Goal: Transaction & Acquisition: Purchase product/service

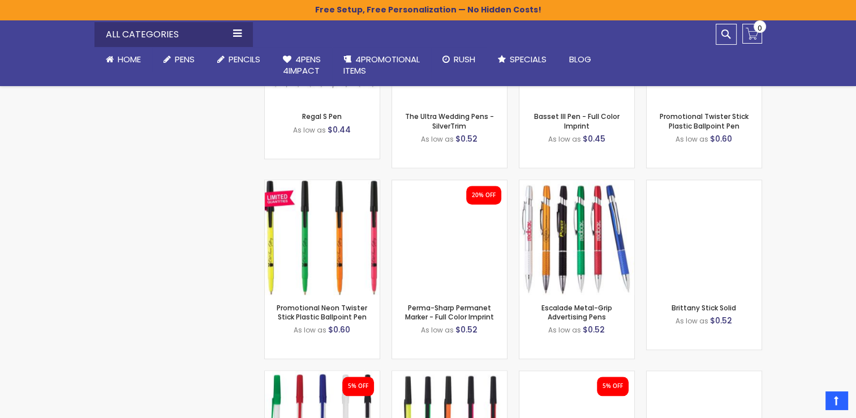
scroll to position [5388, 0]
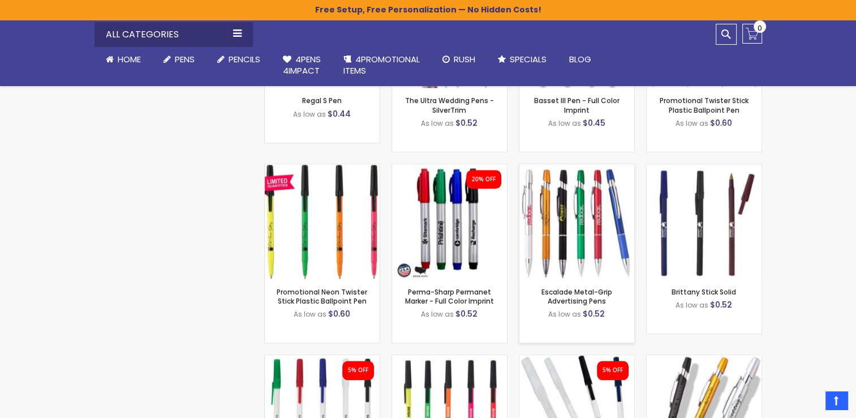
click at [576, 224] on img at bounding box center [577, 221] width 115 height 115
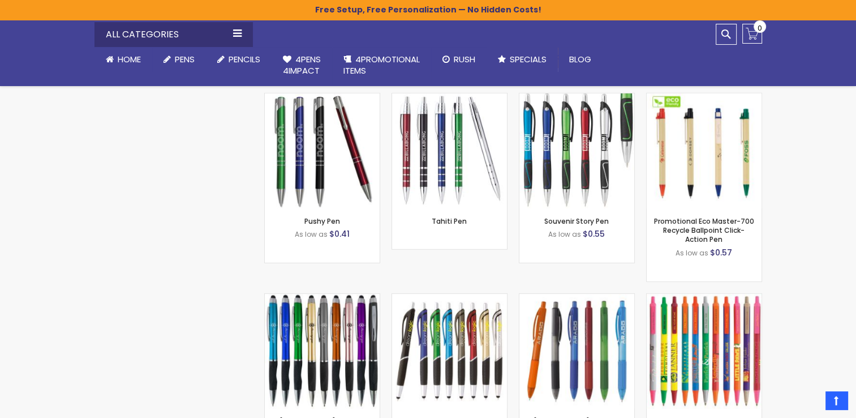
scroll to position [7362, 0]
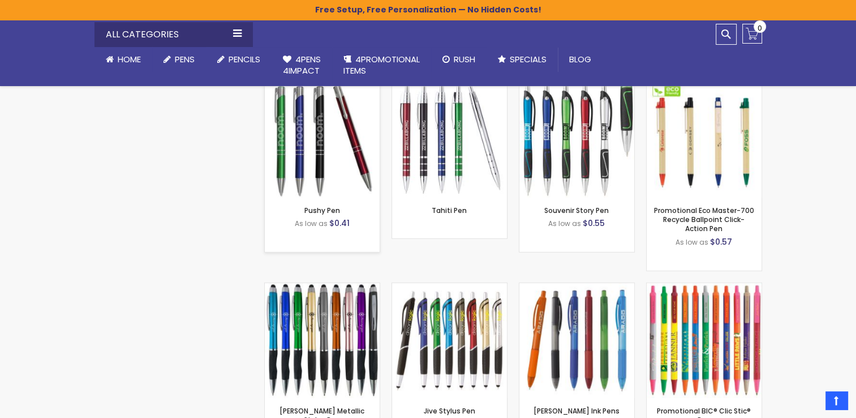
click at [317, 143] on img at bounding box center [322, 140] width 115 height 115
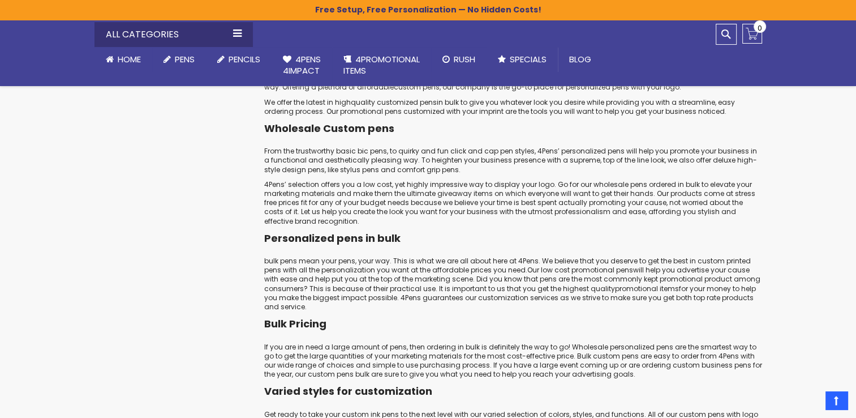
scroll to position [11492, 0]
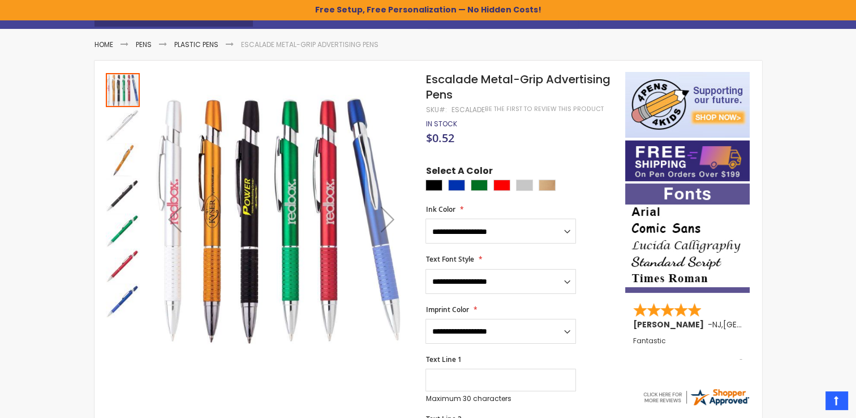
scroll to position [136, 0]
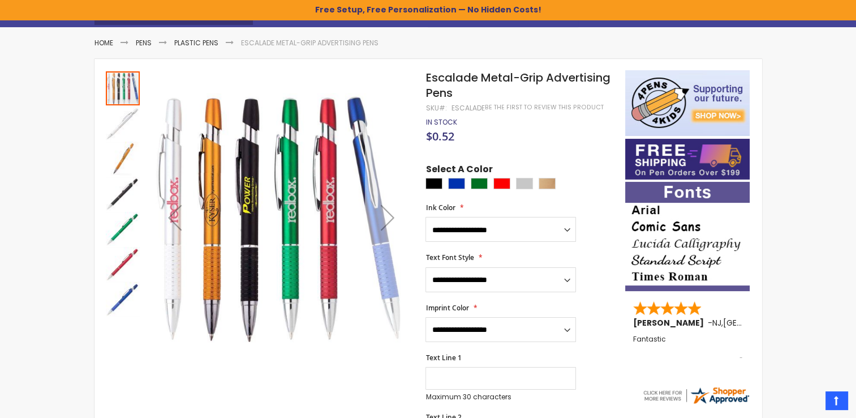
click at [389, 213] on div "Next" at bounding box center [387, 217] width 45 height 45
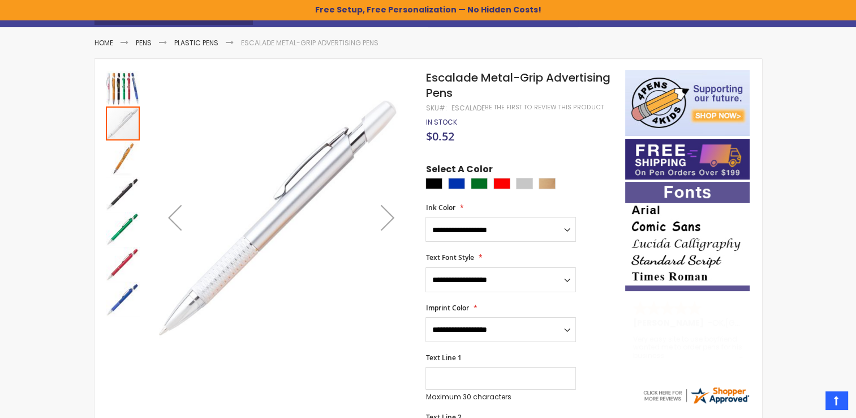
click at [389, 213] on div "Next" at bounding box center [387, 217] width 45 height 45
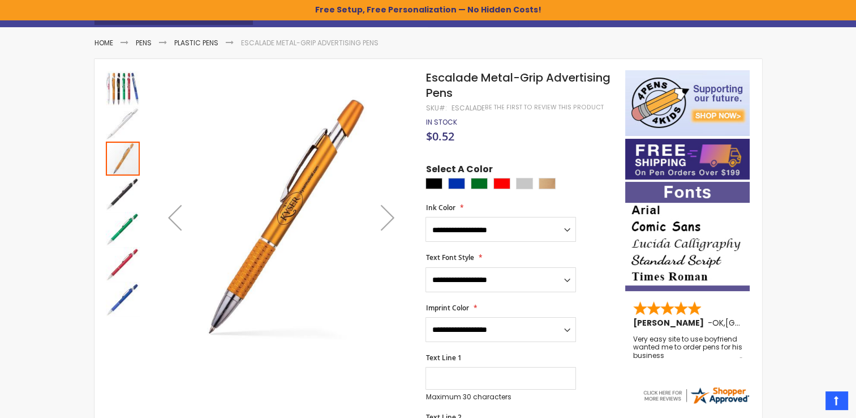
click at [389, 213] on div "Next" at bounding box center [387, 217] width 45 height 45
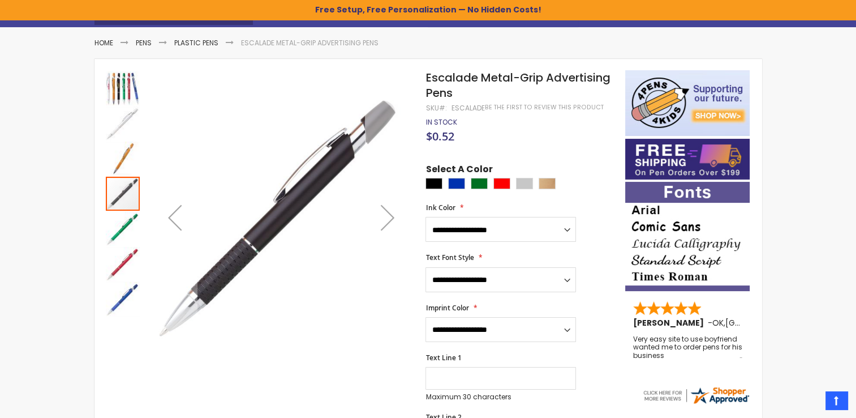
click at [389, 213] on div "Next" at bounding box center [387, 217] width 45 height 45
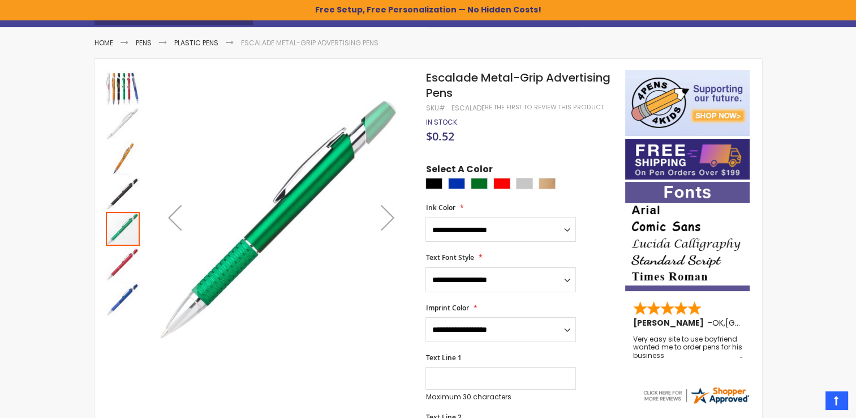
click at [389, 213] on div "Next" at bounding box center [387, 217] width 45 height 45
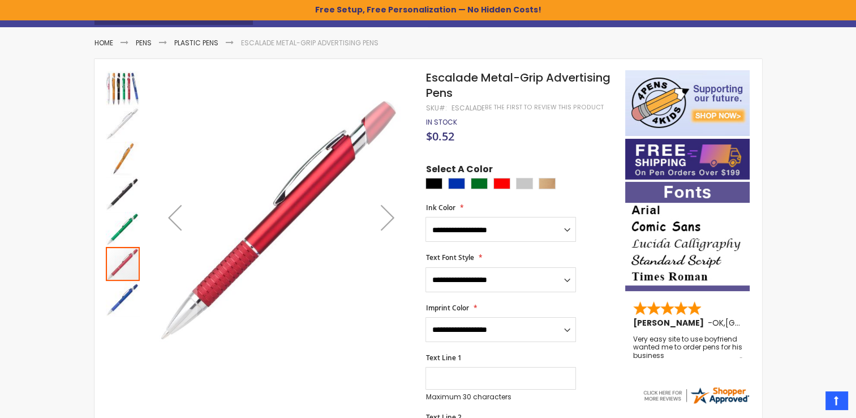
click at [389, 213] on div "Next" at bounding box center [387, 217] width 45 height 45
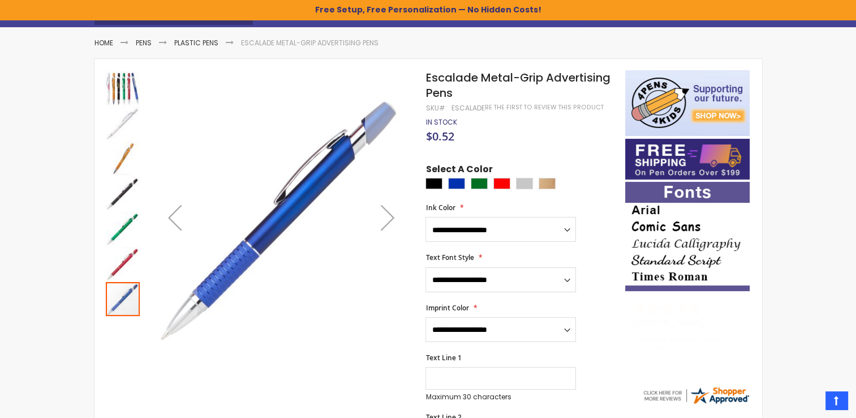
click at [389, 213] on div "Next" at bounding box center [387, 217] width 45 height 45
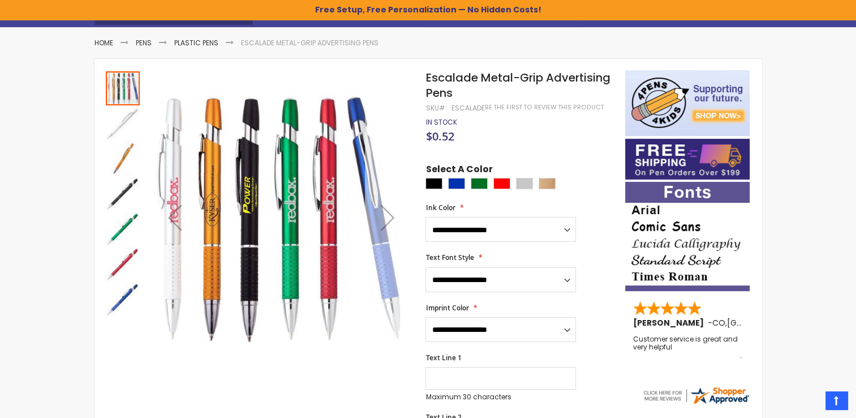
click at [389, 213] on div "Next" at bounding box center [387, 217] width 45 height 45
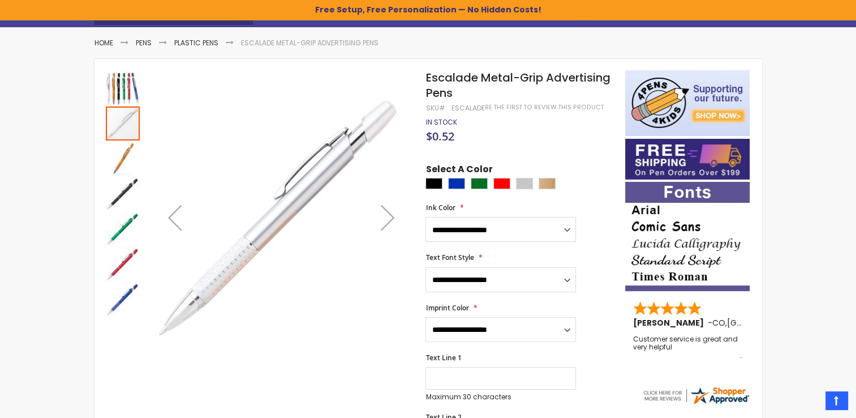
click at [389, 213] on div "Next" at bounding box center [387, 217] width 45 height 45
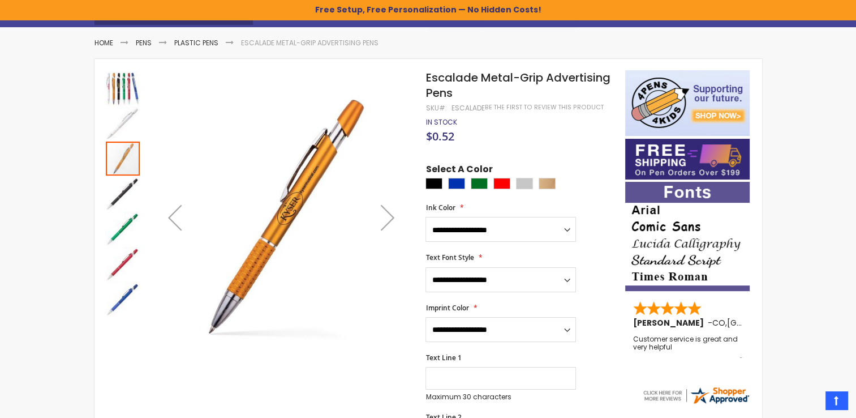
click at [389, 213] on div "Next" at bounding box center [387, 217] width 45 height 45
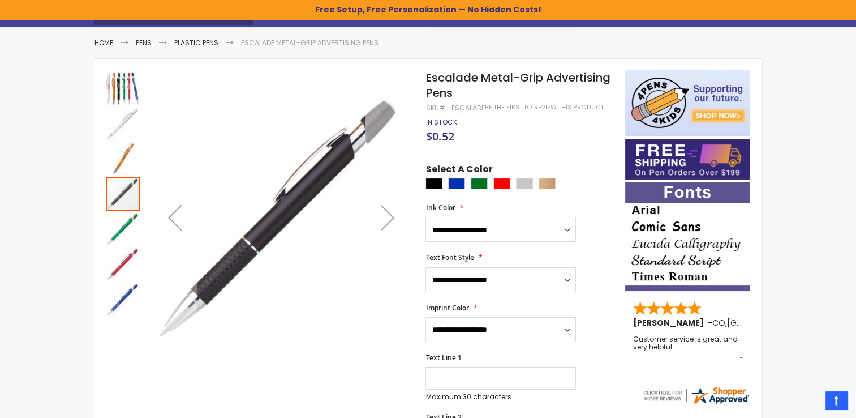
click at [389, 213] on div "Next" at bounding box center [387, 217] width 45 height 45
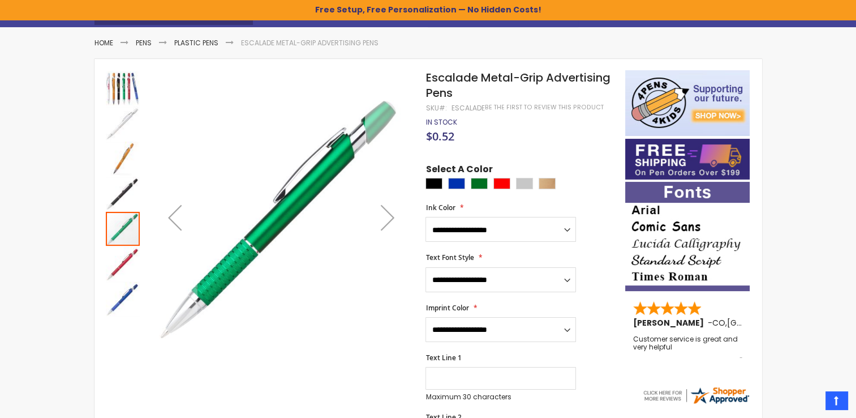
click at [389, 213] on div "Next" at bounding box center [387, 217] width 45 height 45
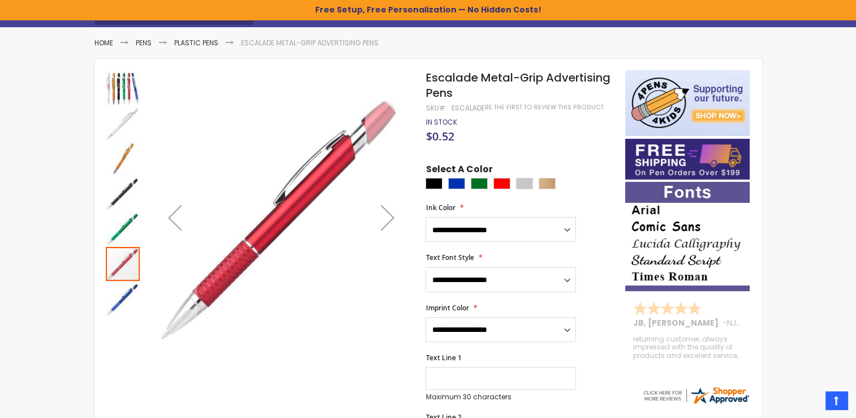
click at [389, 213] on div "Next" at bounding box center [387, 217] width 45 height 45
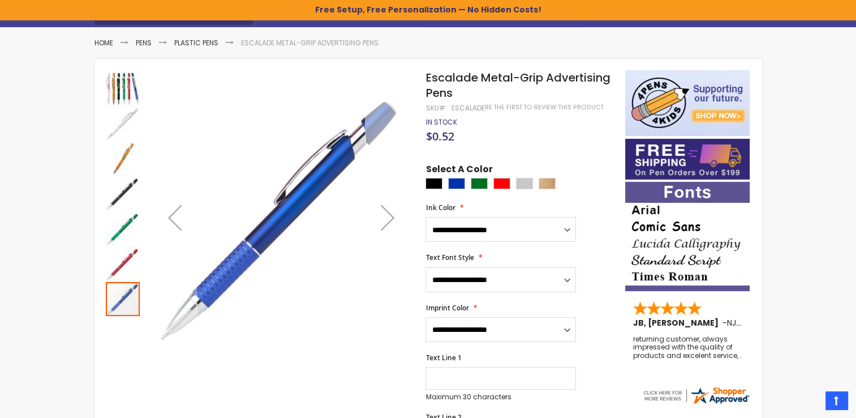
click at [389, 213] on div "Next" at bounding box center [387, 217] width 45 height 45
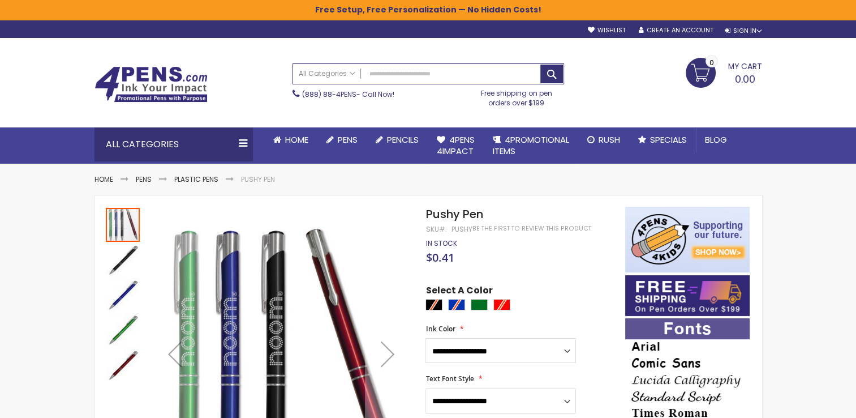
drag, startPoint x: 856, startPoint y: 66, endPoint x: 865, endPoint y: 115, distance: 50.6
click at [856, 115] on html "The store will not work correctly when cookies are disabled. Free Setup, Free P…" at bounding box center [428, 209] width 856 height 418
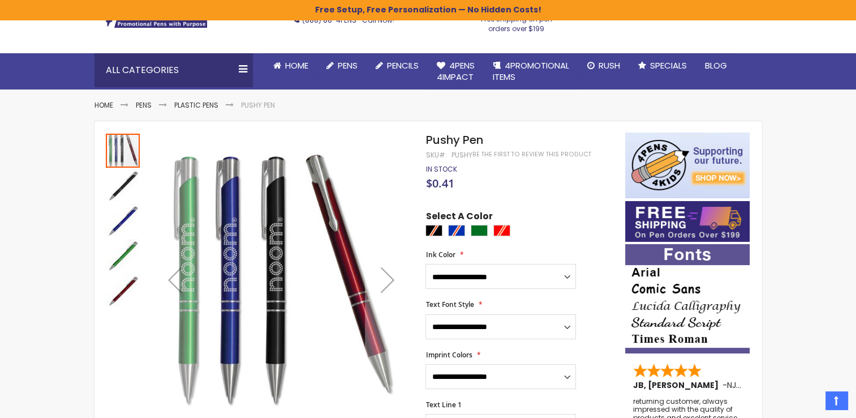
scroll to position [76, 0]
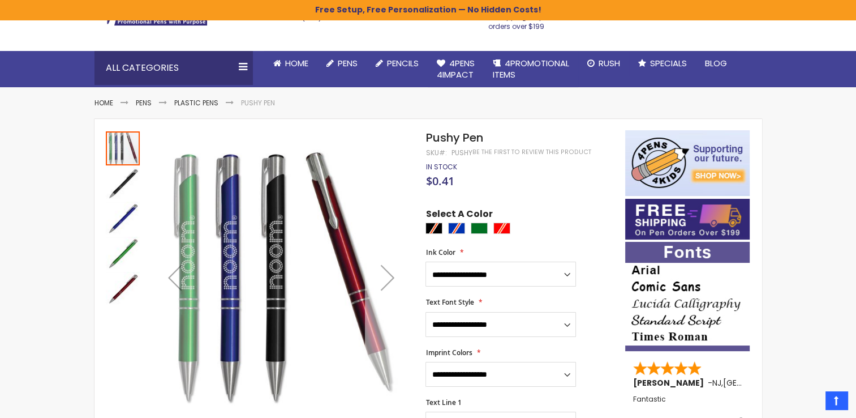
click at [391, 271] on div "Next" at bounding box center [387, 277] width 45 height 45
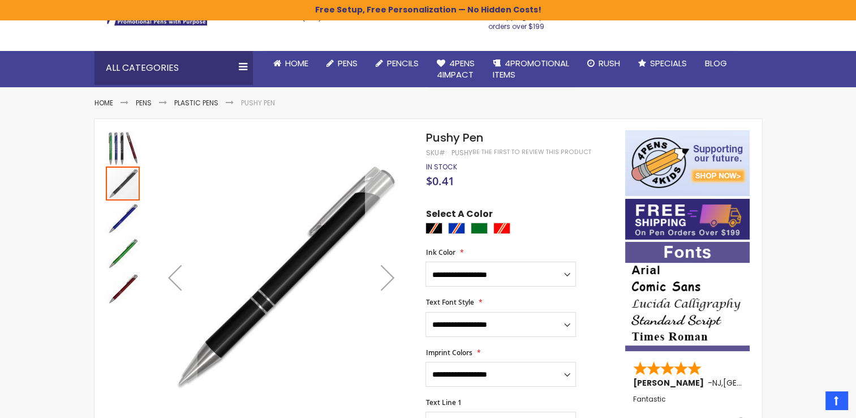
click at [391, 271] on div "Next" at bounding box center [387, 277] width 45 height 45
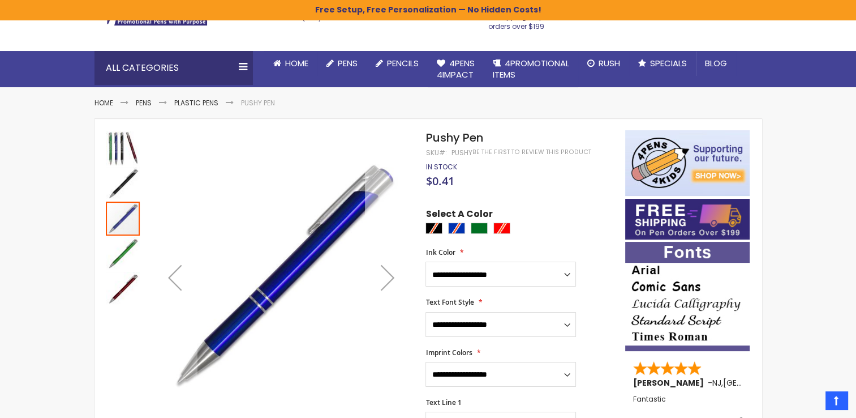
click at [391, 271] on div "Next" at bounding box center [387, 277] width 45 height 45
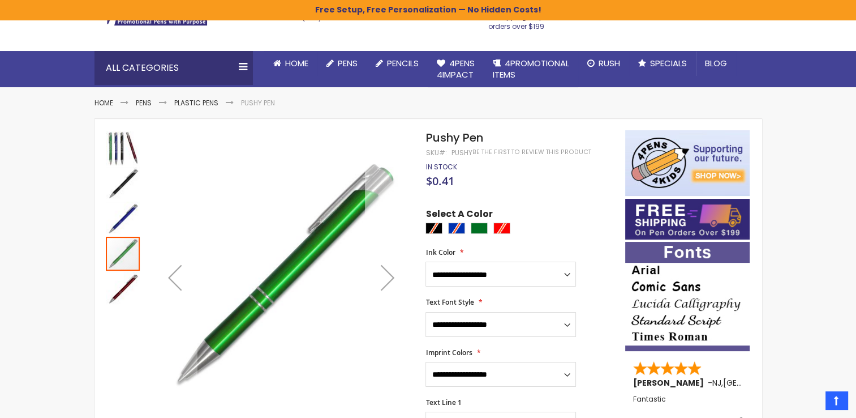
click at [391, 271] on div "Next" at bounding box center [387, 277] width 45 height 45
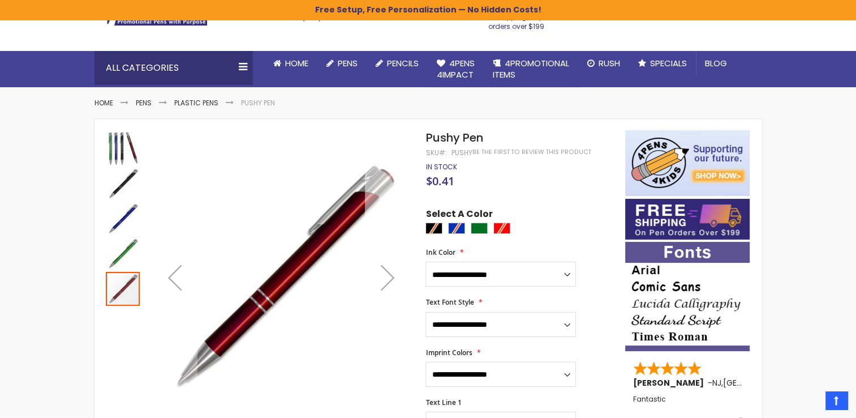
click at [391, 271] on div "Next" at bounding box center [387, 277] width 45 height 45
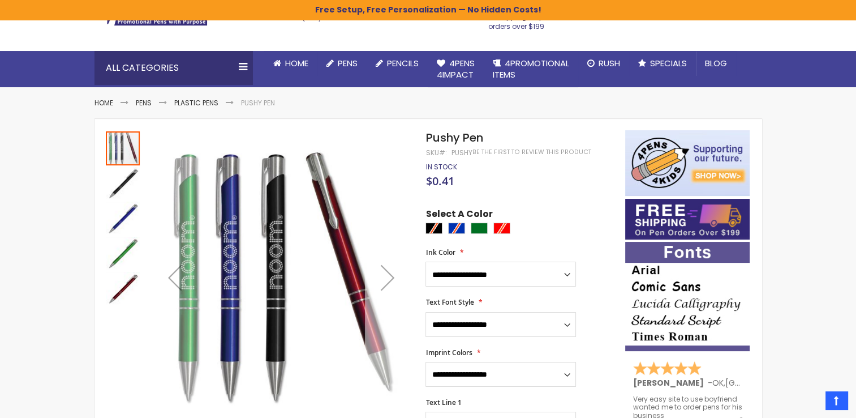
click at [391, 271] on div "Next" at bounding box center [387, 277] width 45 height 45
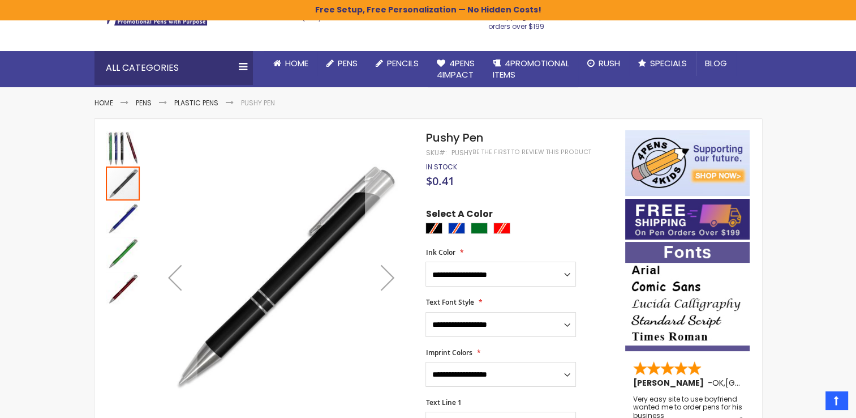
click at [391, 271] on div "Next" at bounding box center [387, 277] width 45 height 45
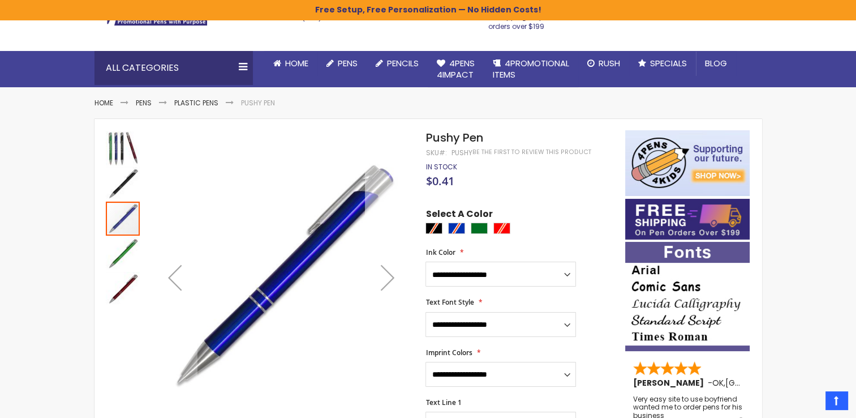
click at [391, 271] on div "Next" at bounding box center [387, 277] width 45 height 45
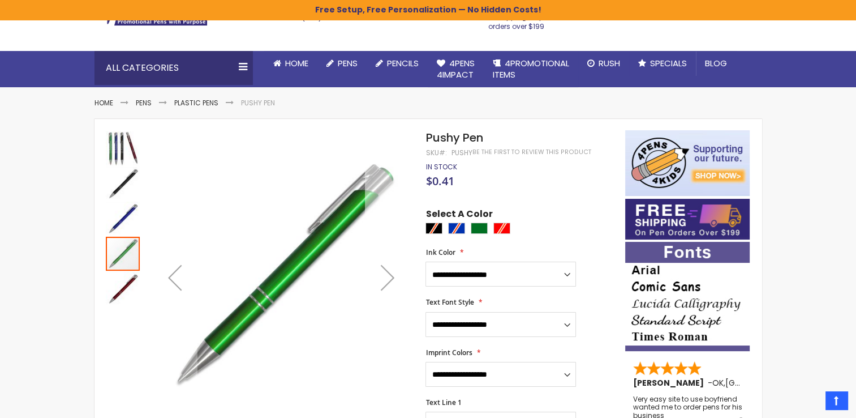
click at [391, 271] on div "Next" at bounding box center [387, 277] width 45 height 45
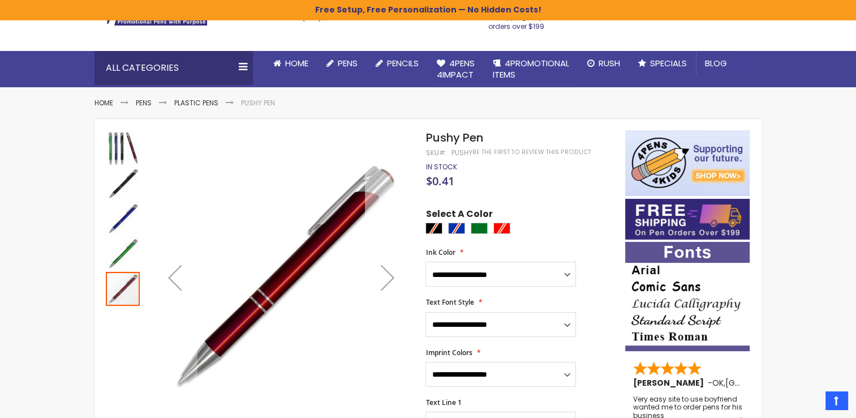
click at [391, 271] on div "Next" at bounding box center [387, 277] width 45 height 45
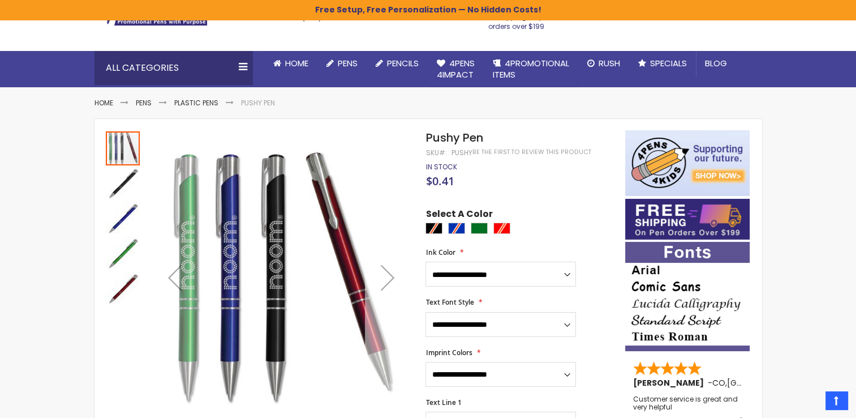
click at [391, 271] on div "Next" at bounding box center [387, 277] width 45 height 45
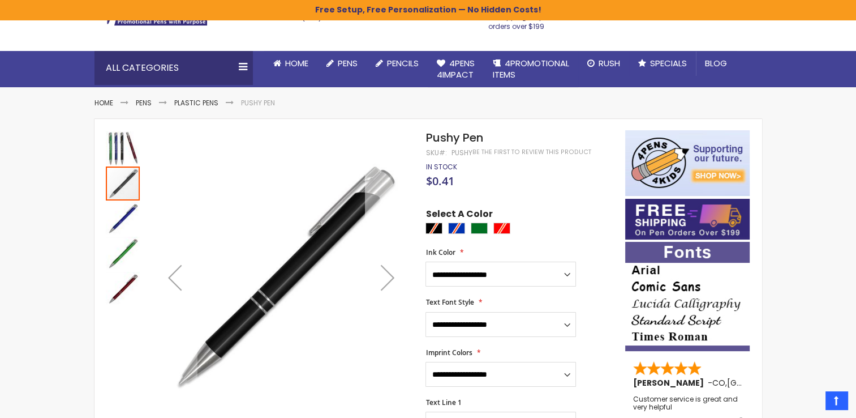
click at [391, 271] on div "Next" at bounding box center [387, 277] width 45 height 45
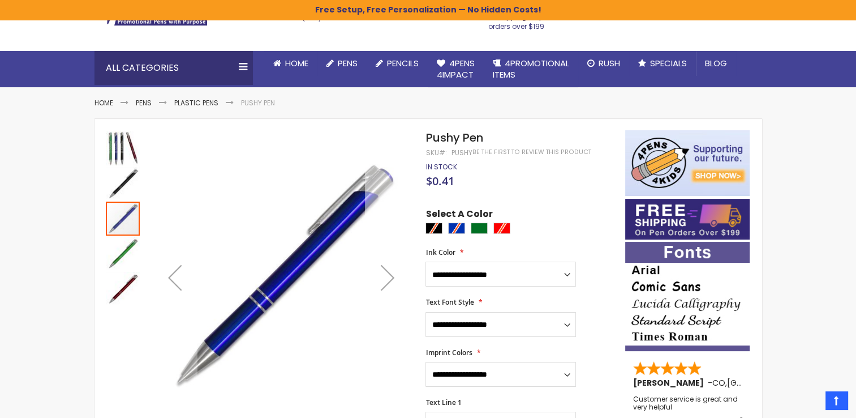
click at [391, 271] on div "Next" at bounding box center [387, 277] width 45 height 45
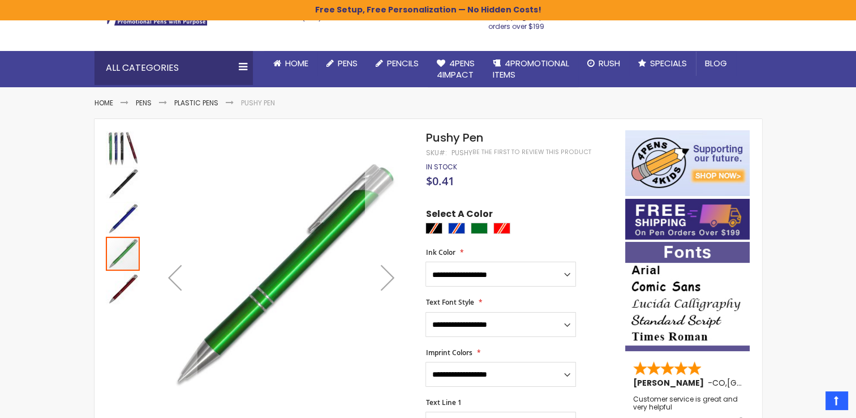
click at [391, 271] on div "Next" at bounding box center [387, 277] width 45 height 45
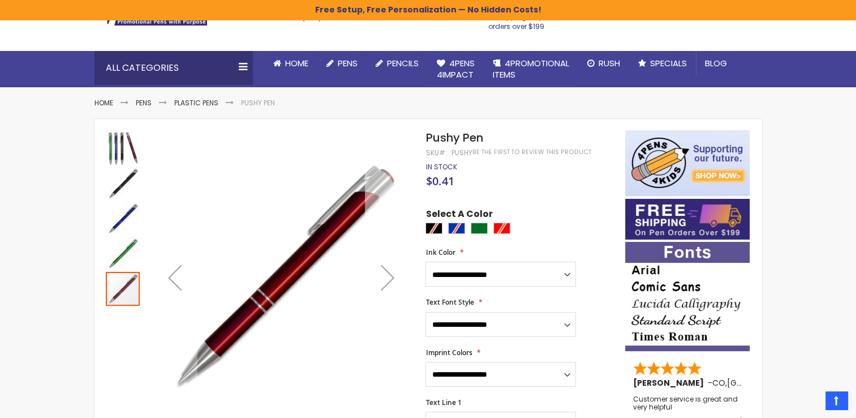
click at [391, 271] on div "Next" at bounding box center [387, 277] width 45 height 45
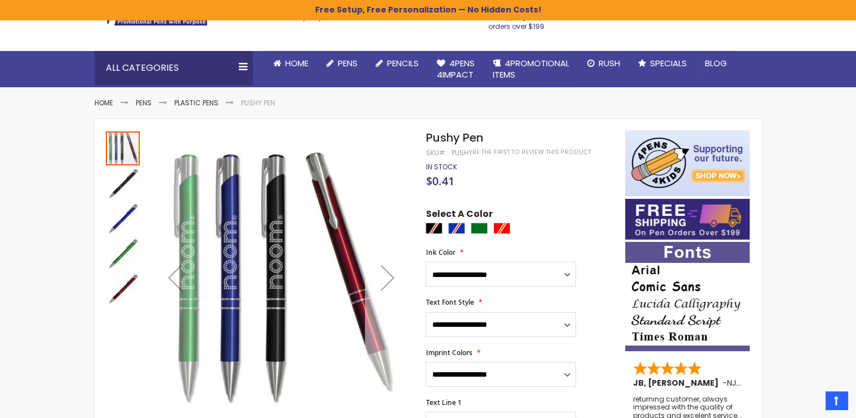
click at [391, 271] on div "Next" at bounding box center [387, 277] width 45 height 45
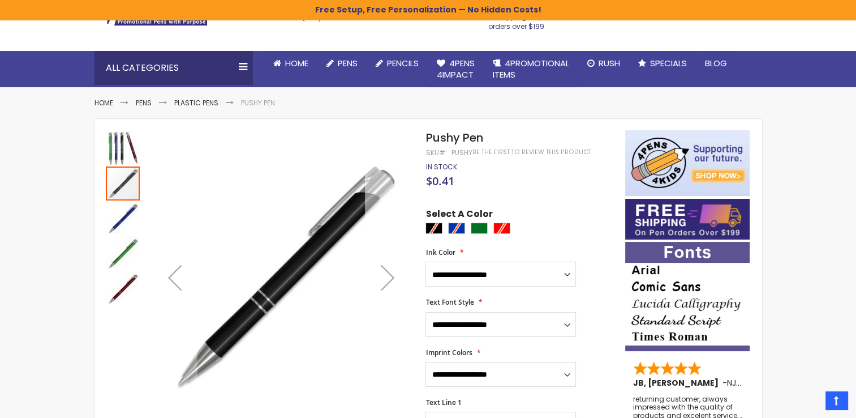
click at [391, 271] on div "Next" at bounding box center [387, 277] width 45 height 45
